Goal: Use online tool/utility: Utilize a website feature to perform a specific function

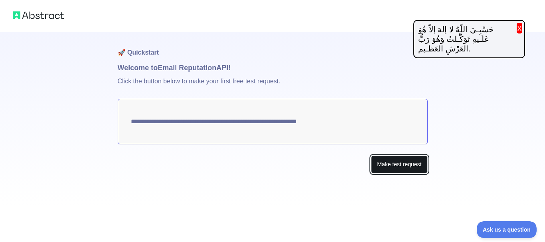
click at [377, 166] on button "Make test request" at bounding box center [399, 165] width 56 height 18
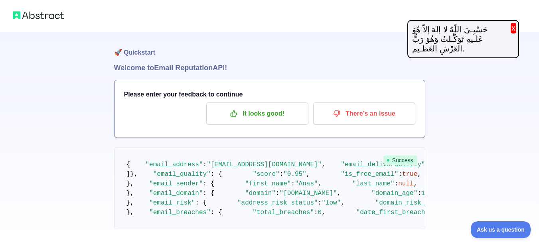
click at [518, 34] on div "حَسْبِـيَ اللّهُ لا إلهَ إلاّ هُوَ عَلَـيهِ تَوَكَّـلتُ وَهُوَ رَبُّ العَرْشِ ا…" at bounding box center [463, 39] width 112 height 38
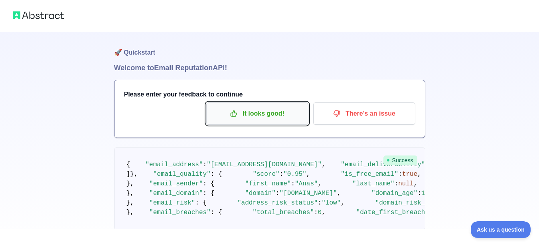
click at [295, 119] on p "It looks good!" at bounding box center [257, 114] width 90 height 14
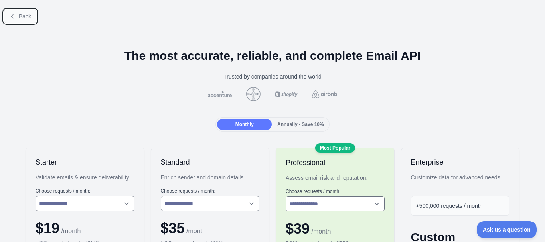
click at [26, 16] on span "Back" at bounding box center [25, 16] width 12 height 6
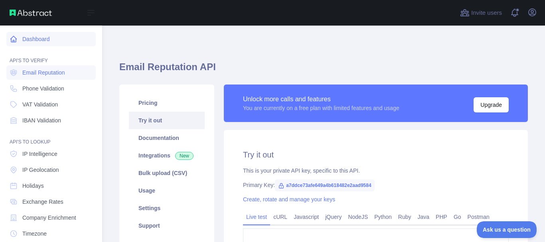
click at [35, 40] on link "Dashboard" at bounding box center [50, 39] width 89 height 14
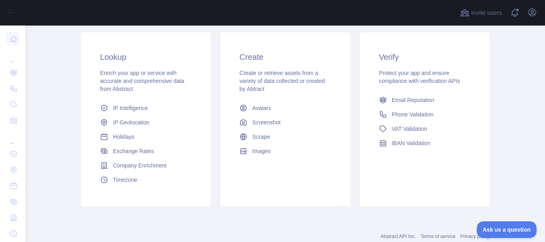
scroll to position [75, 0]
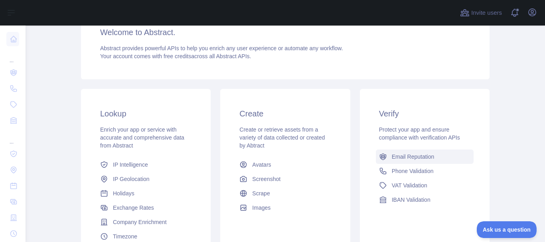
click at [401, 157] on span "Email Reputation" at bounding box center [413, 157] width 43 height 8
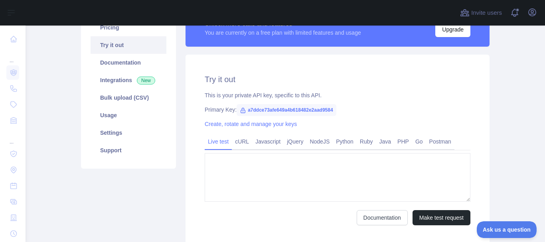
type textarea "**********"
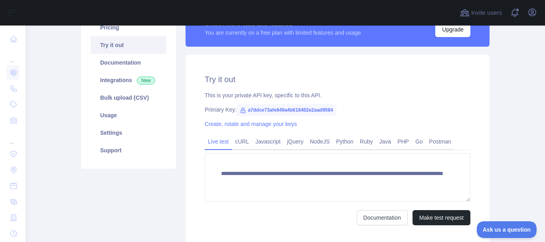
scroll to position [75, 0]
drag, startPoint x: 239, startPoint y: 107, endPoint x: 358, endPoint y: 111, distance: 119.4
click at [358, 111] on div "Primary Key: a7ddce73afe649a4b618482e2aad9584" at bounding box center [338, 110] width 266 height 8
click at [354, 107] on div "Primary Key: a7ddce73afe649a4b618482e2aad9584" at bounding box center [338, 110] width 266 height 8
click at [235, 140] on link "cURL" at bounding box center [242, 141] width 20 height 13
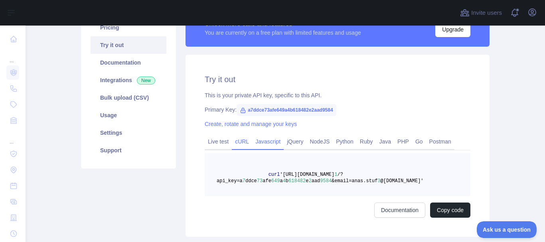
click at [273, 142] on link "Javascript" at bounding box center [268, 141] width 32 height 13
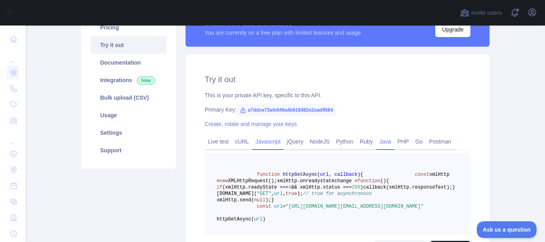
click at [382, 141] on link "Java" at bounding box center [385, 141] width 18 height 13
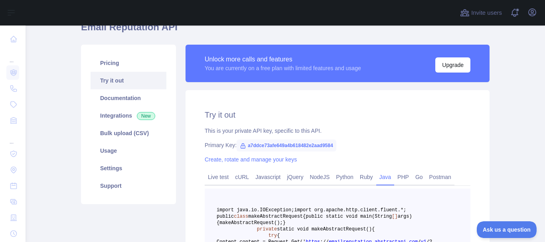
scroll to position [0, 0]
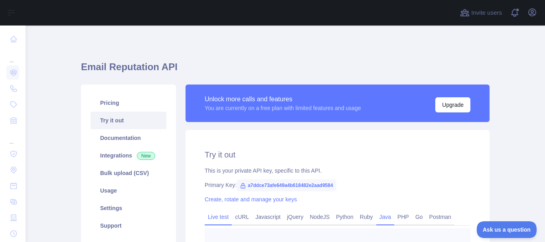
click at [218, 215] on link "Live test" at bounding box center [218, 217] width 27 height 13
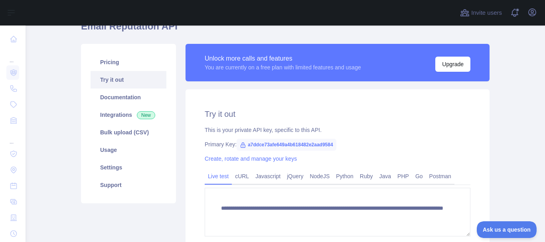
scroll to position [80, 0]
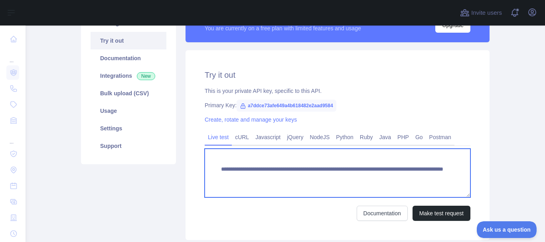
drag, startPoint x: 362, startPoint y: 178, endPoint x: 226, endPoint y: 166, distance: 136.2
click at [226, 166] on textarea "**********" at bounding box center [338, 173] width 266 height 49
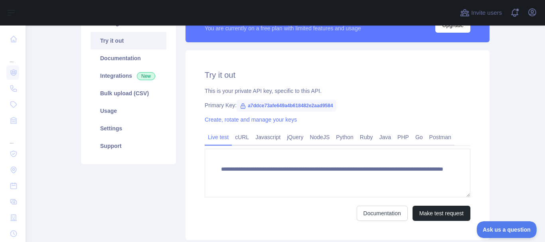
click at [271, 105] on span "a7ddce73afe649a4b618482e2aad9584" at bounding box center [287, 106] width 100 height 12
click at [358, 92] on div "This is your private API key, specific to this API." at bounding box center [338, 91] width 266 height 8
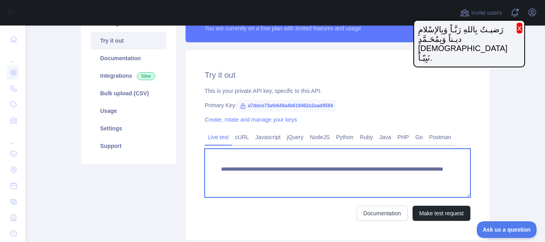
drag, startPoint x: 422, startPoint y: 179, endPoint x: 216, endPoint y: 160, distance: 206.7
click at [216, 160] on textarea "**********" at bounding box center [338, 173] width 266 height 49
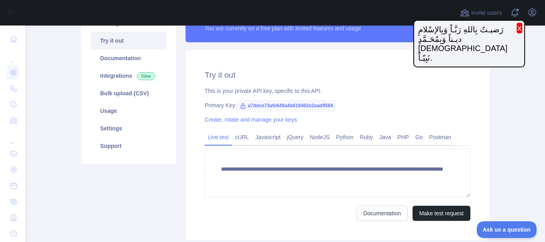
click at [426, 90] on div "This is your private API key, specific to this API." at bounding box center [338, 91] width 266 height 8
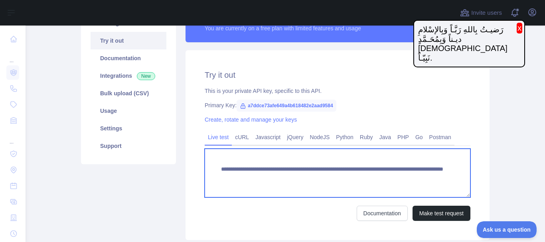
drag, startPoint x: 415, startPoint y: 178, endPoint x: 200, endPoint y: 163, distance: 215.6
click at [200, 163] on div "**********" at bounding box center [338, 145] width 304 height 190
